Goal: Entertainment & Leisure: Consume media (video, audio)

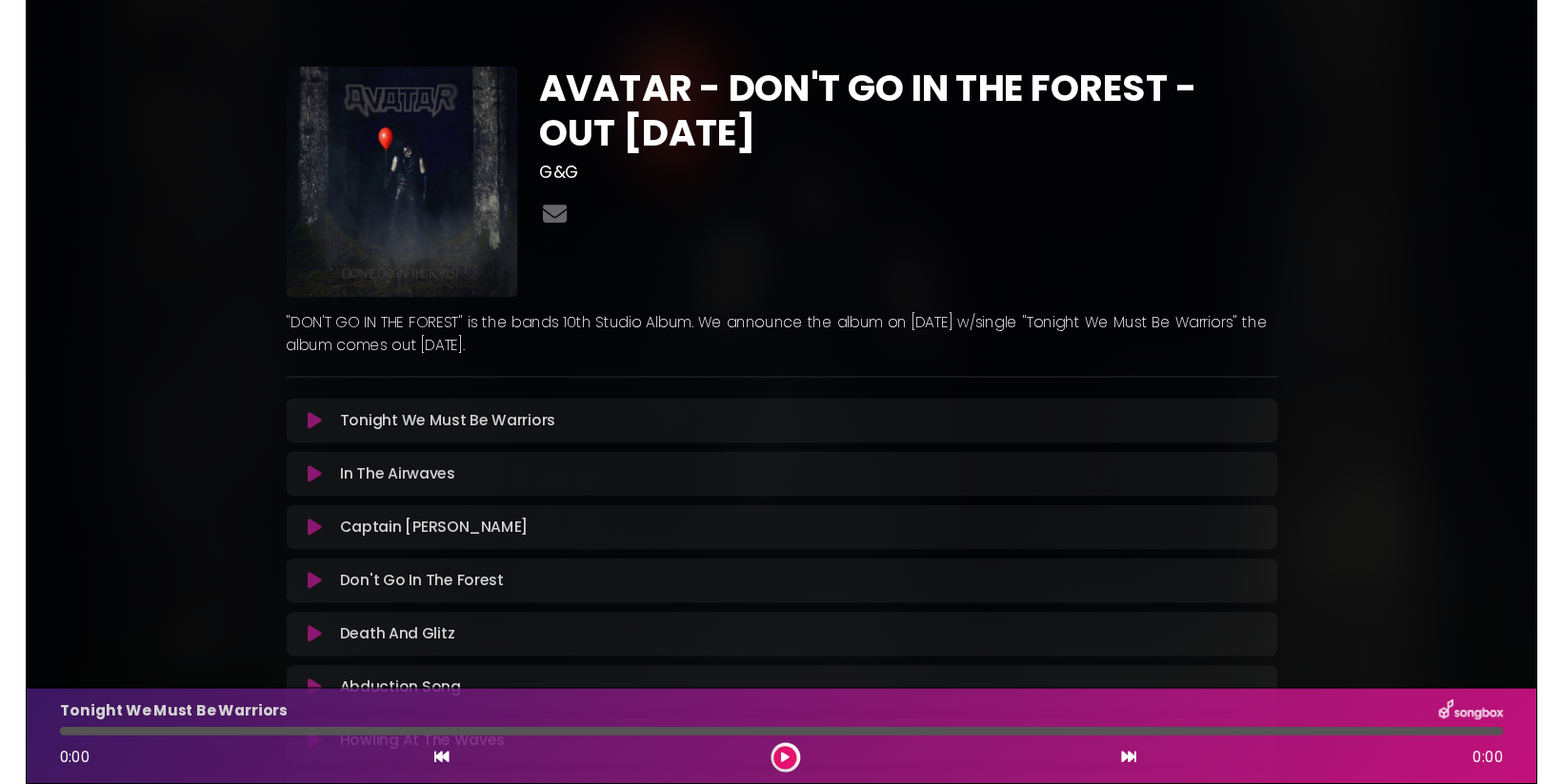
scroll to position [365, 0]
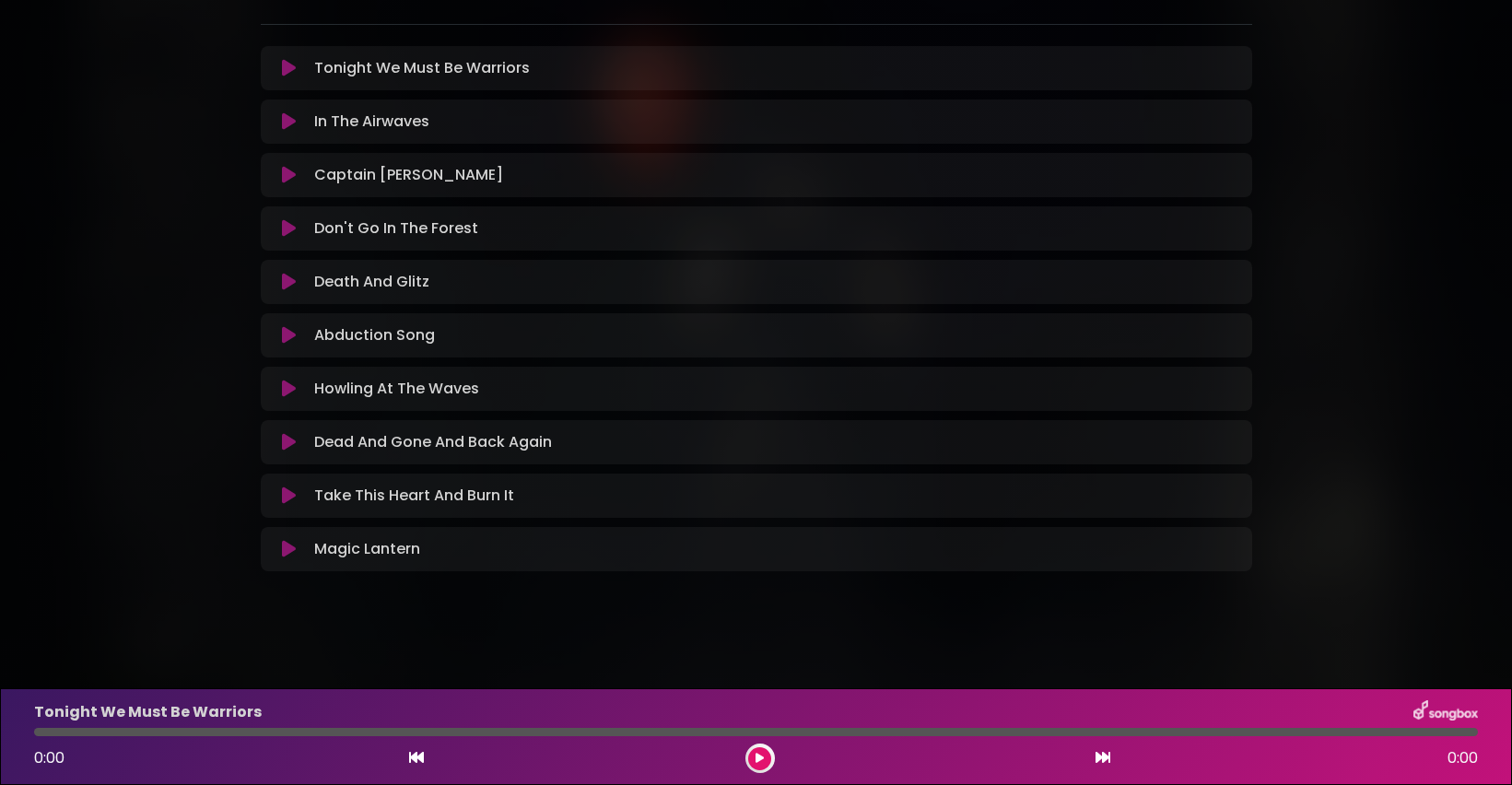
click at [403, 286] on p "Death And Glitz Loading Track..." at bounding box center [371, 282] width 116 height 22
click at [284, 289] on icon at bounding box center [288, 282] width 13 height 18
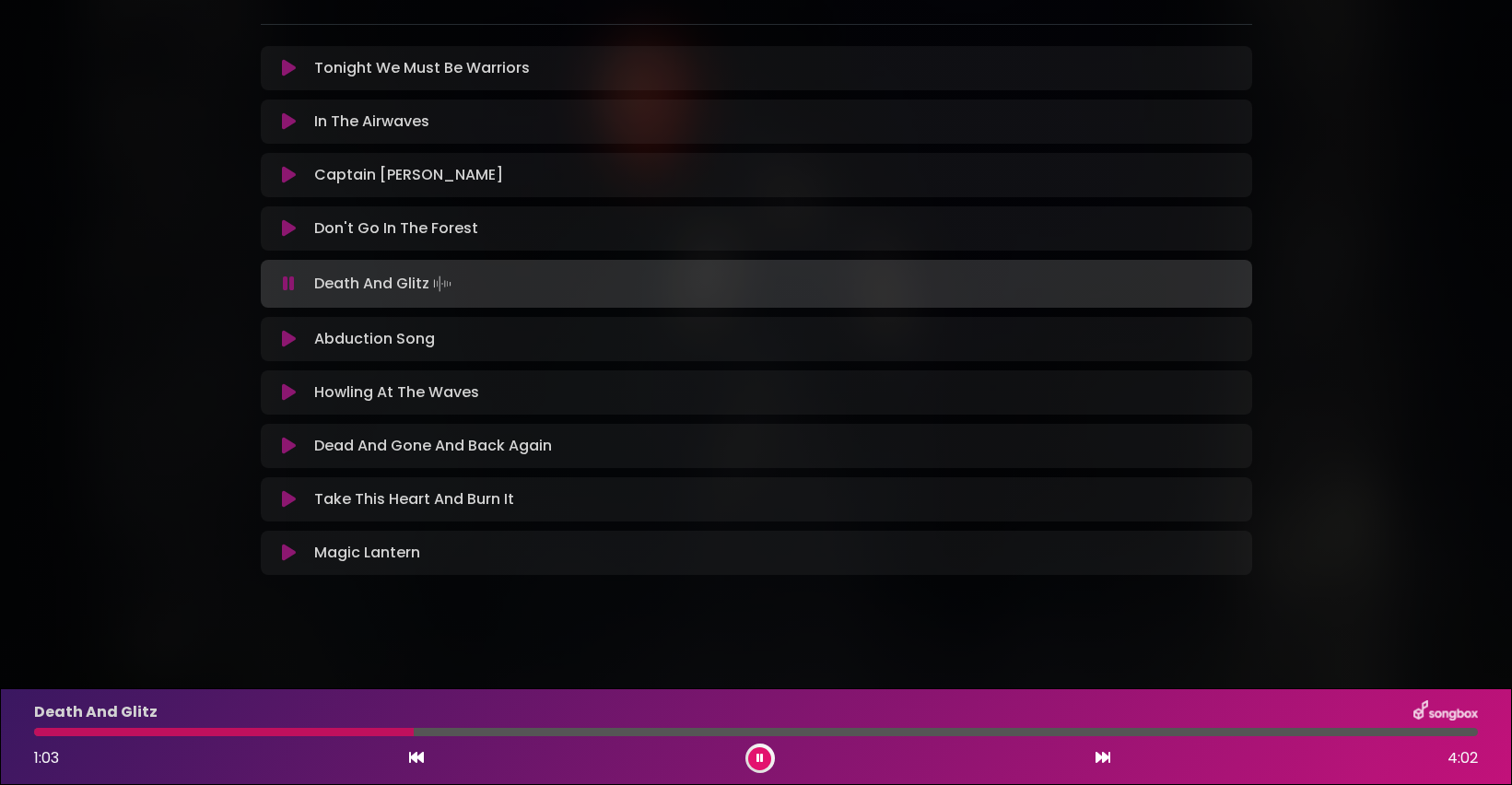
click at [52, 734] on div at bounding box center [224, 732] width 380 height 9
click at [41, 736] on div "Death And Glitz 0:04 4:02" at bounding box center [756, 737] width 1466 height 73
click at [42, 734] on div at bounding box center [54, 732] width 40 height 9
click at [762, 763] on icon at bounding box center [760, 759] width 8 height 11
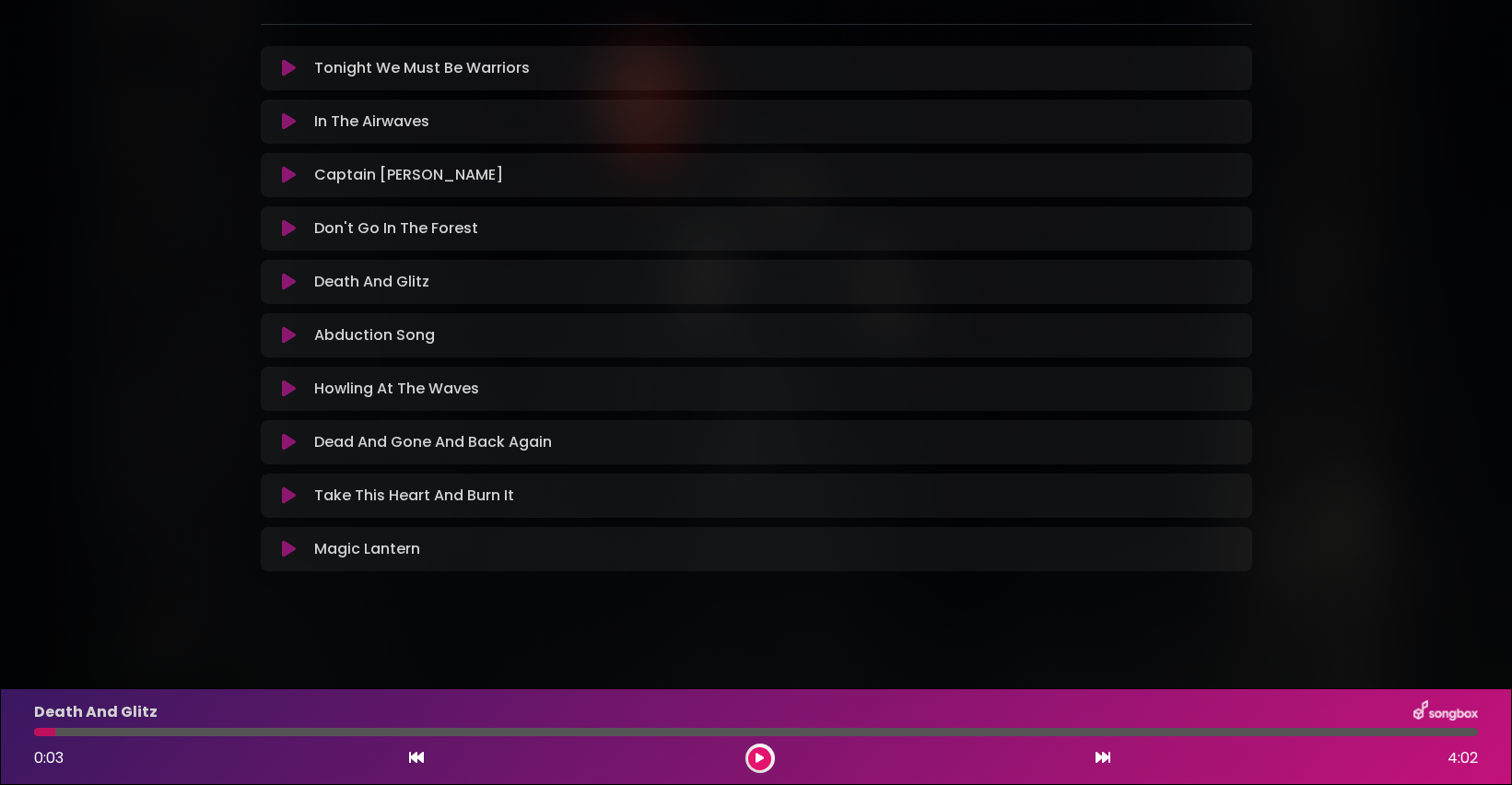
drag, startPoint x: 51, startPoint y: 736, endPoint x: 36, endPoint y: 736, distance: 15.0
click at [36, 736] on div "Death And Glitz 0:03 4:02" at bounding box center [756, 737] width 1466 height 73
click at [38, 734] on div at bounding box center [45, 732] width 21 height 9
click at [38, 732] on div at bounding box center [45, 732] width 21 height 9
click at [761, 758] on icon at bounding box center [760, 759] width 9 height 11
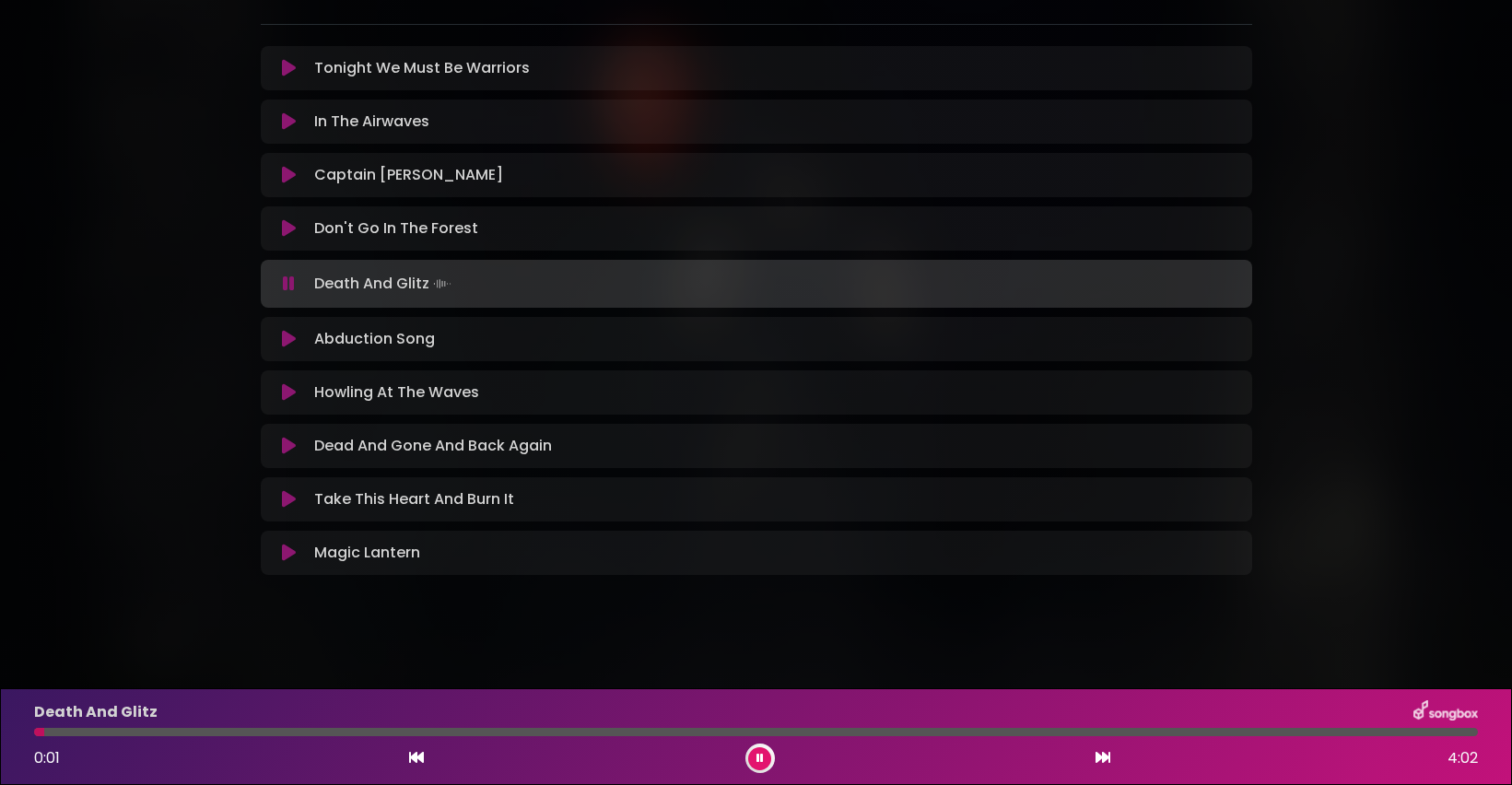
click at [454, 236] on p "Don't Go In The Forest Loading Track..." at bounding box center [396, 228] width 164 height 22
click at [445, 227] on p "Don't Go In The Forest Loading Track..." at bounding box center [396, 228] width 164 height 22
click at [288, 226] on icon at bounding box center [288, 228] width 13 height 18
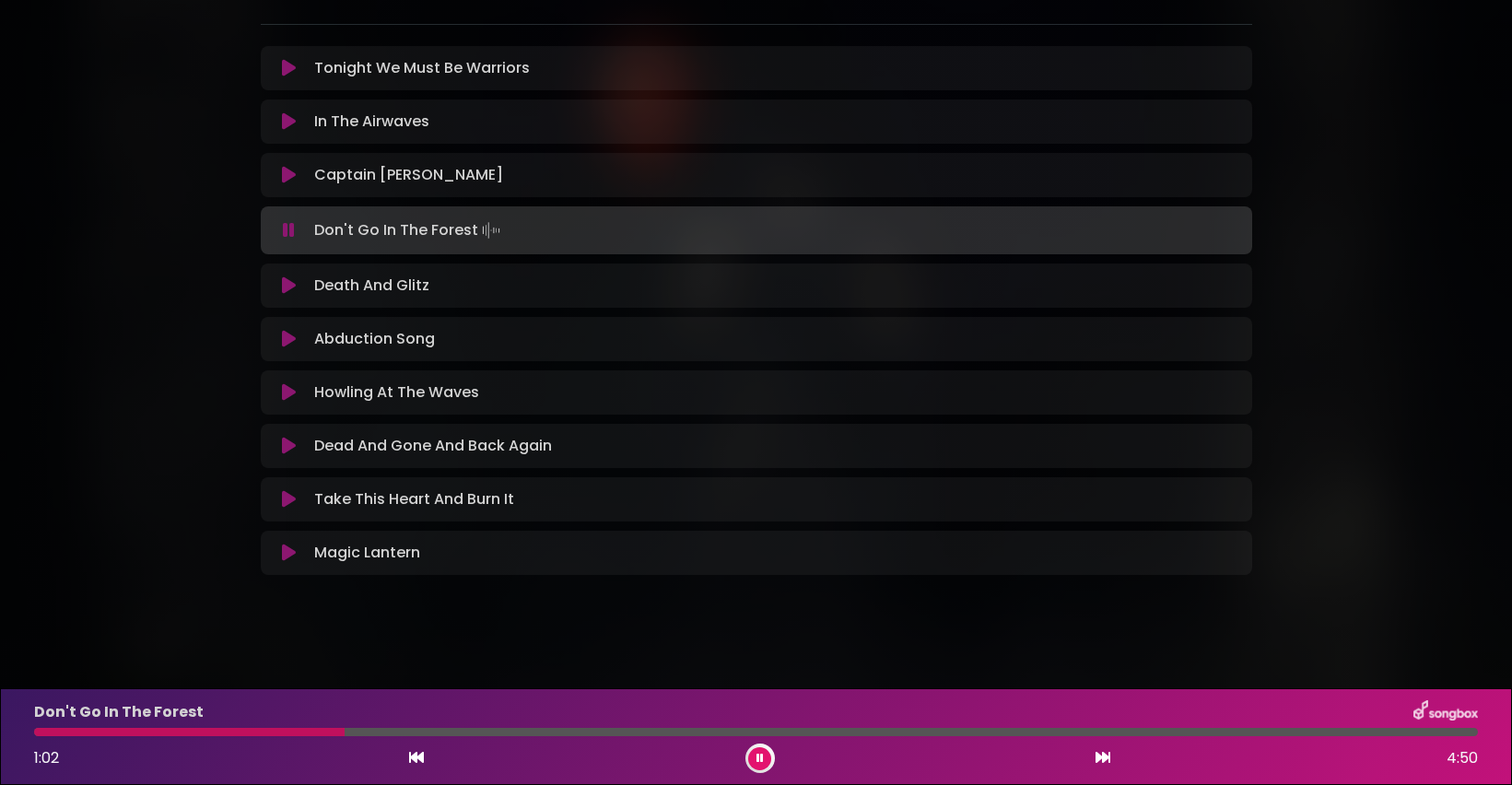
click at [291, 285] on icon at bounding box center [288, 286] width 13 height 18
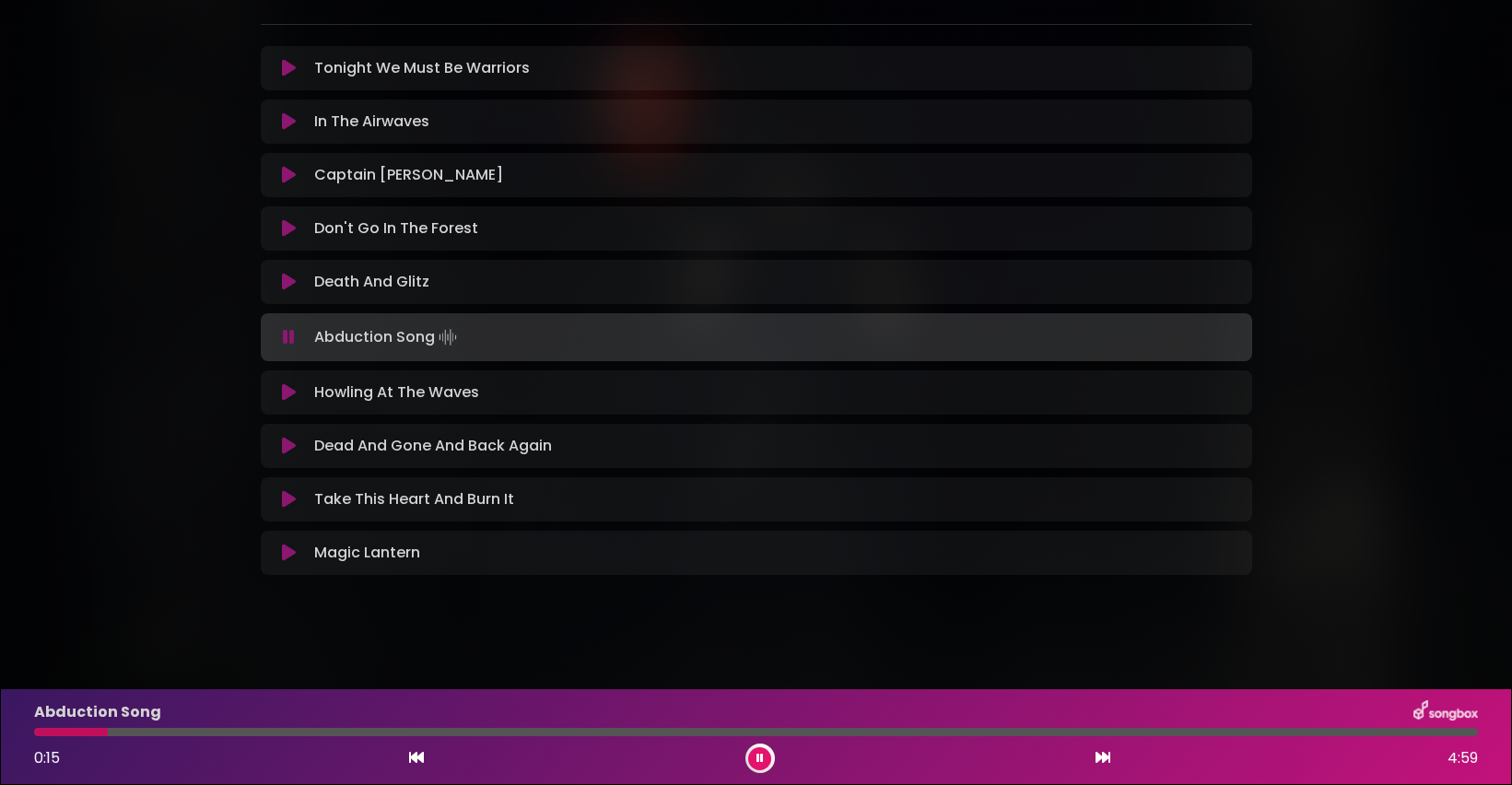
click at [762, 763] on icon at bounding box center [760, 759] width 8 height 11
